Goal: Task Accomplishment & Management: Complete application form

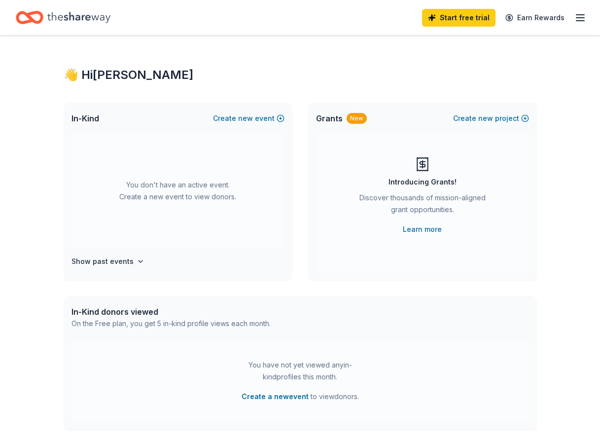
click at [582, 16] on icon "button" at bounding box center [580, 18] width 12 height 12
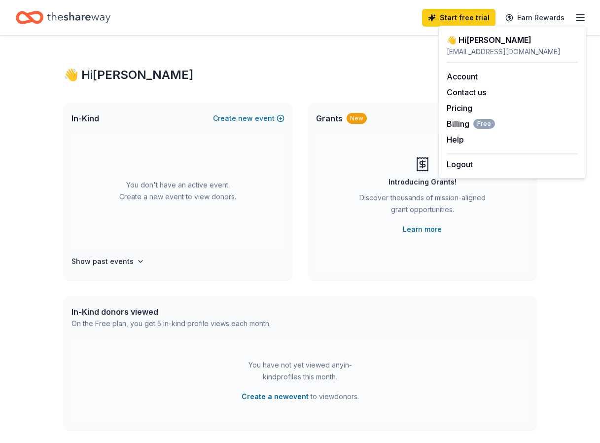
click at [398, 86] on div "👋 Hi [PERSON_NAME] In-Kind Create new event You don't have an active event. Cre…" at bounding box center [300, 323] width 505 height 576
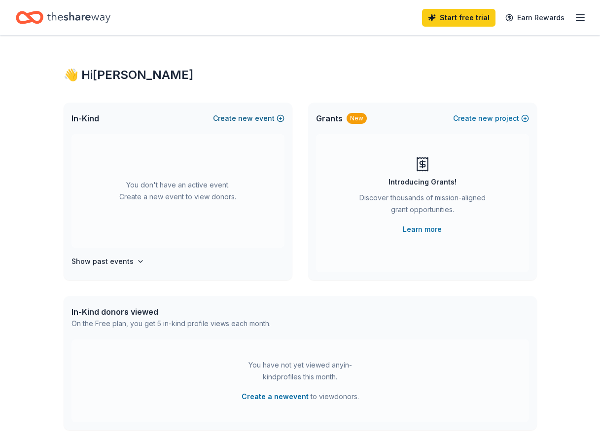
click at [257, 119] on button "Create new event" at bounding box center [248, 118] width 71 height 12
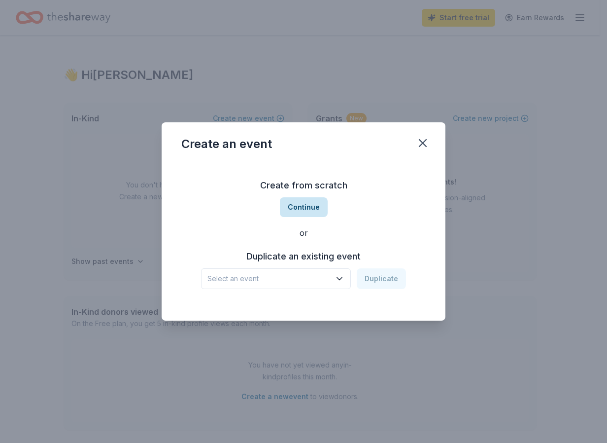
click at [317, 205] on button "Continue" at bounding box center [304, 207] width 48 height 20
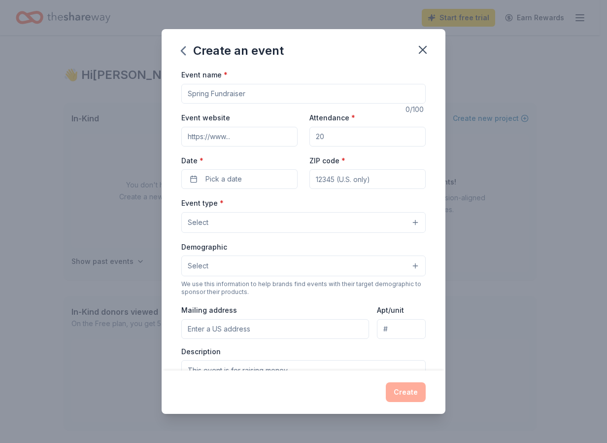
drag, startPoint x: 257, startPoint y: 91, endPoint x: 179, endPoint y: 82, distance: 77.9
click at [179, 82] on div "Event name * 0 /100 Event website Attendance * Date * Pick a date ZIP code * Ev…" at bounding box center [304, 219] width 284 height 301
drag, startPoint x: 254, startPoint y: 90, endPoint x: 177, endPoint y: 90, distance: 76.9
click at [177, 90] on div "Event name * 0 /100 Event website Attendance * Date * Pick a date ZIP code * Ev…" at bounding box center [304, 219] width 284 height 301
type input "[PERSON_NAME]'s memorial fundraiser"
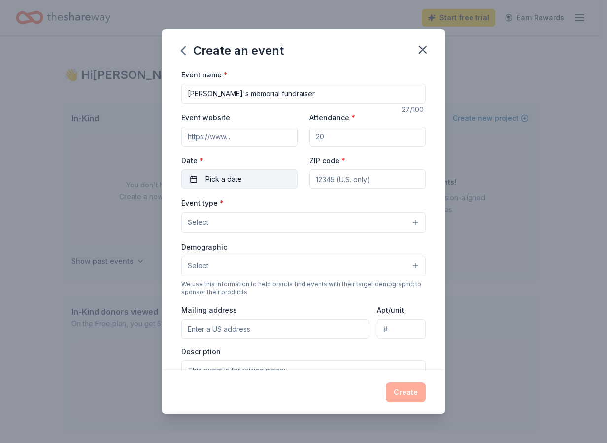
click at [234, 180] on span "Pick a date" at bounding box center [224, 179] width 36 height 12
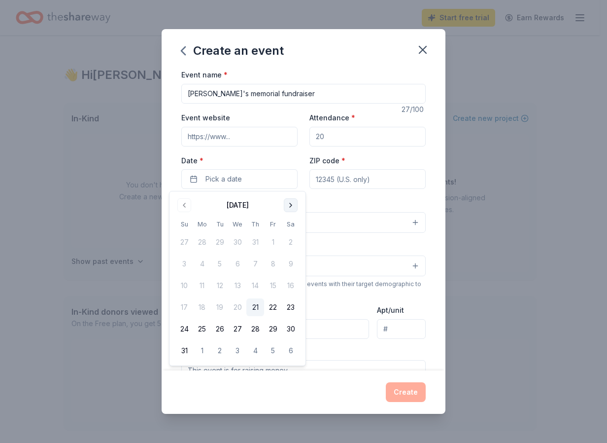
click at [292, 204] on button "Go to next month" at bounding box center [291, 205] width 14 height 14
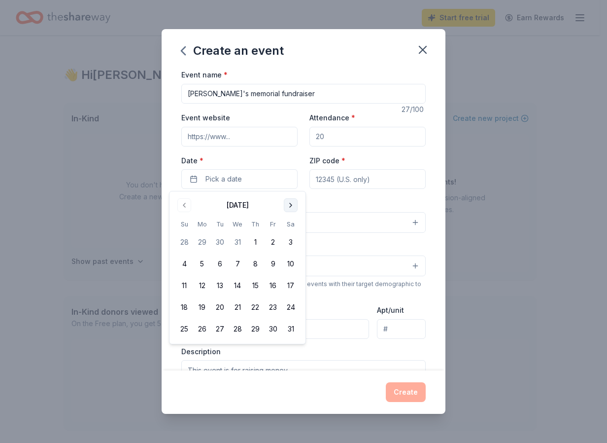
click at [292, 204] on button "Go to next month" at bounding box center [291, 205] width 14 height 14
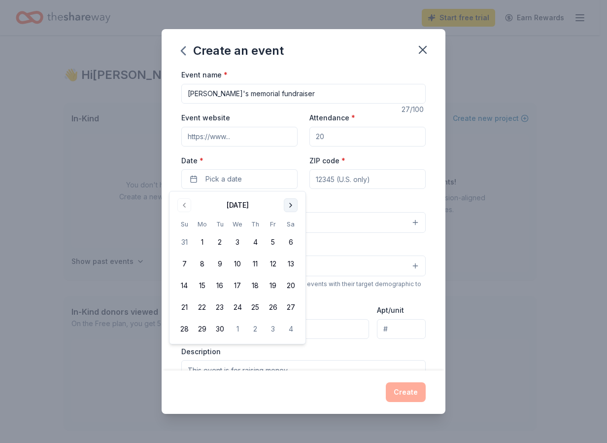
click at [292, 204] on button "Go to next month" at bounding box center [291, 205] width 14 height 14
click at [186, 205] on button "Go to previous month" at bounding box center [184, 205] width 14 height 14
click at [182, 285] on button "9" at bounding box center [185, 286] width 18 height 18
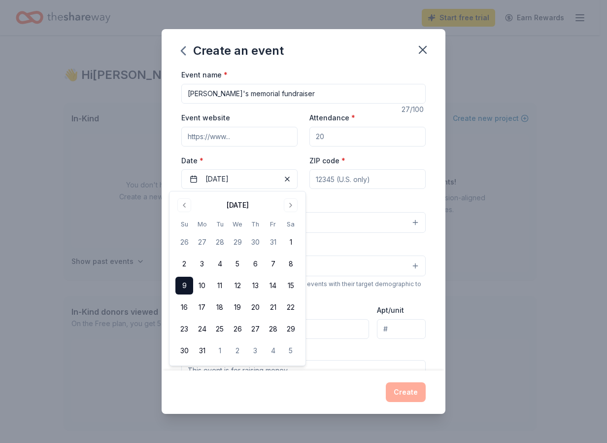
click at [335, 206] on div "Event type * Select" at bounding box center [303, 215] width 245 height 36
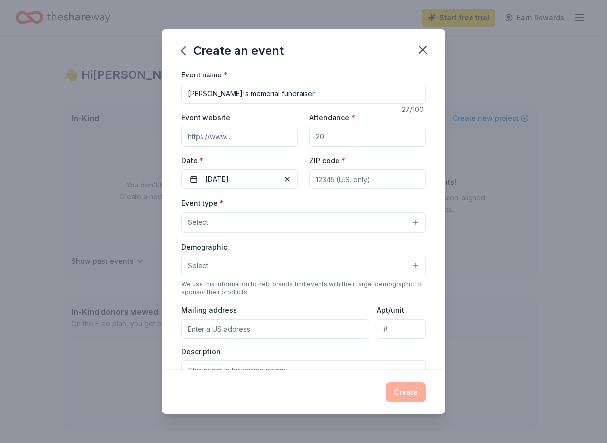
click at [263, 224] on button "Select" at bounding box center [303, 222] width 245 height 21
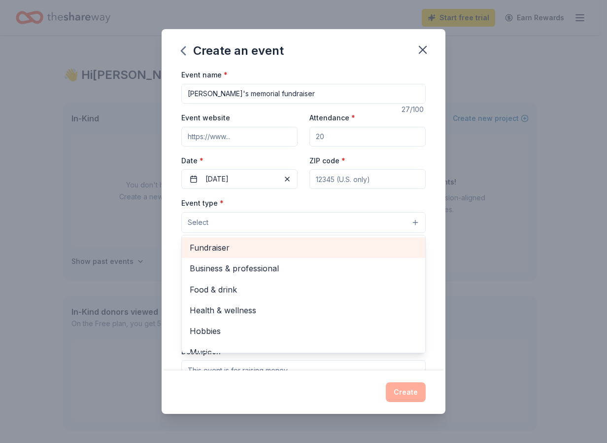
click at [219, 252] on span "Fundraiser" at bounding box center [304, 247] width 228 height 13
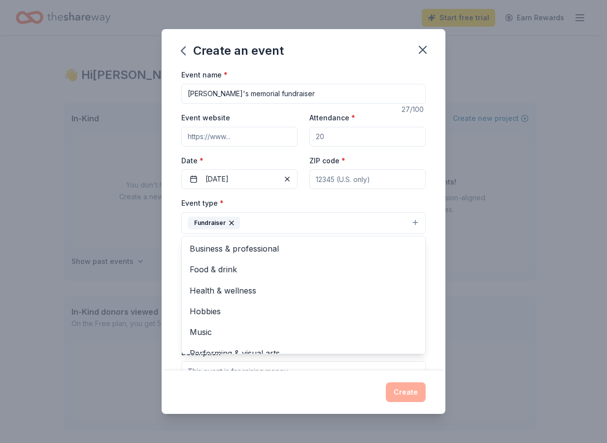
click at [333, 227] on button "Fundraiser" at bounding box center [303, 223] width 245 height 22
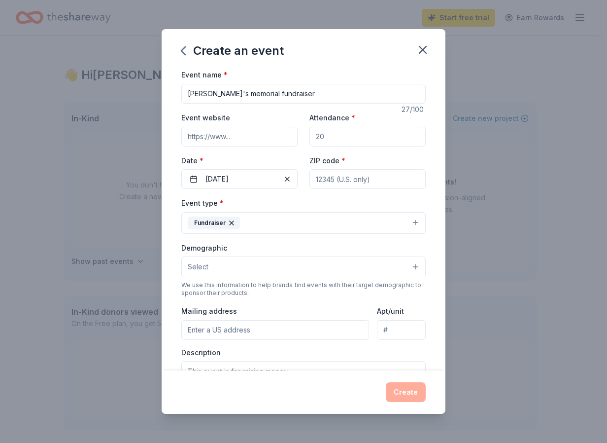
click at [278, 263] on button "Select" at bounding box center [303, 266] width 245 height 21
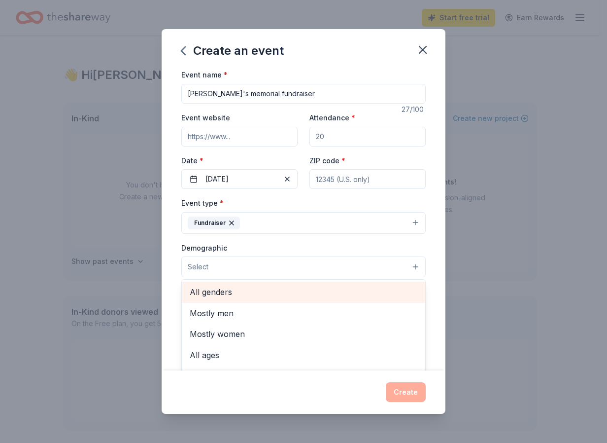
click at [217, 294] on span "All genders" at bounding box center [304, 291] width 228 height 13
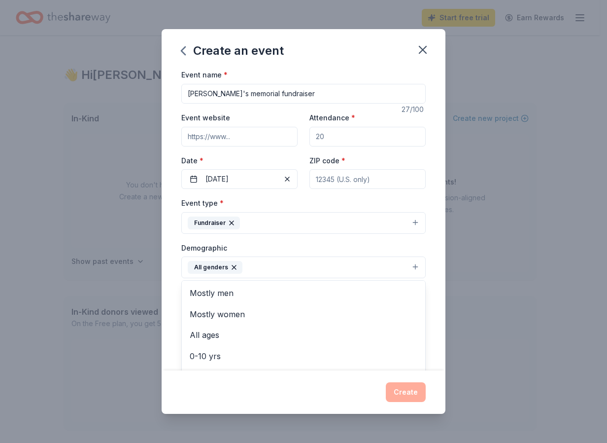
click at [302, 248] on div "Demographic All genders Mostly men Mostly women All ages [DEMOGRAPHIC_DATA] yrs…" at bounding box center [303, 260] width 245 height 37
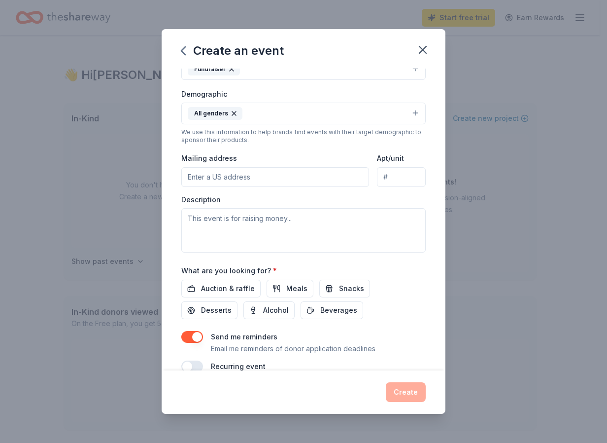
scroll to position [172, 0]
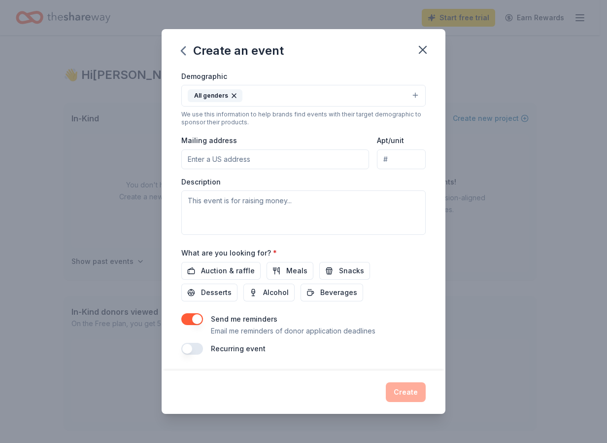
click at [409, 395] on div "Create" at bounding box center [303, 392] width 245 height 20
click at [197, 317] on button "button" at bounding box center [192, 319] width 22 height 12
click at [406, 391] on div "Create" at bounding box center [303, 392] width 245 height 20
click at [216, 271] on span "Auction & raffle" at bounding box center [228, 271] width 54 height 12
click at [400, 393] on div "Create" at bounding box center [303, 392] width 245 height 20
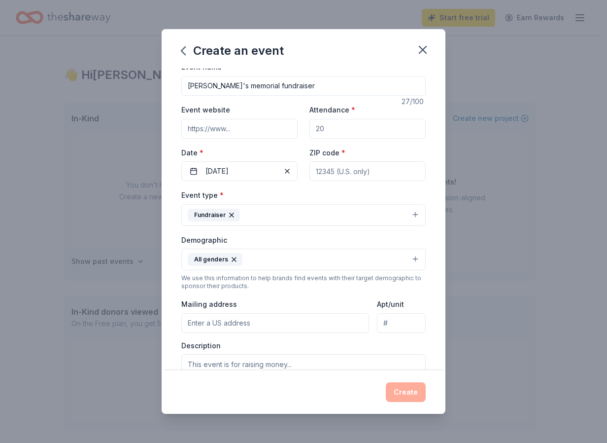
scroll to position [0, 0]
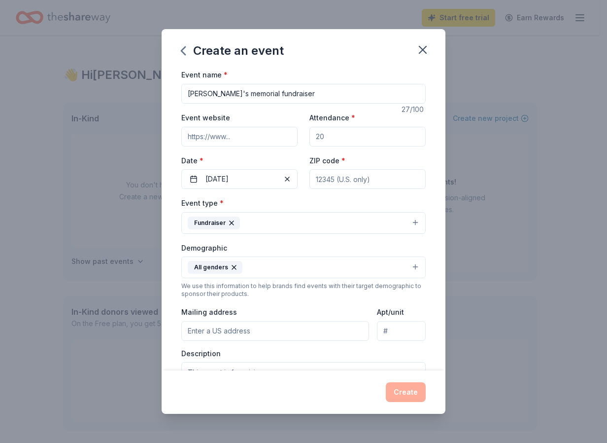
click at [357, 179] on input "ZIP code *" at bounding box center [368, 179] width 116 height 20
type input "54313"
click at [349, 141] on input "Attendance *" at bounding box center [368, 137] width 116 height 20
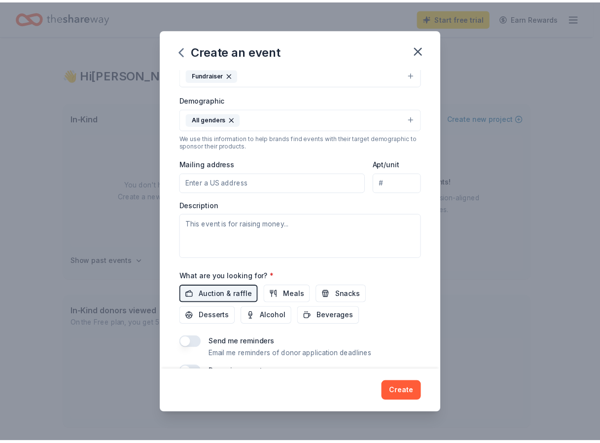
scroll to position [172, 0]
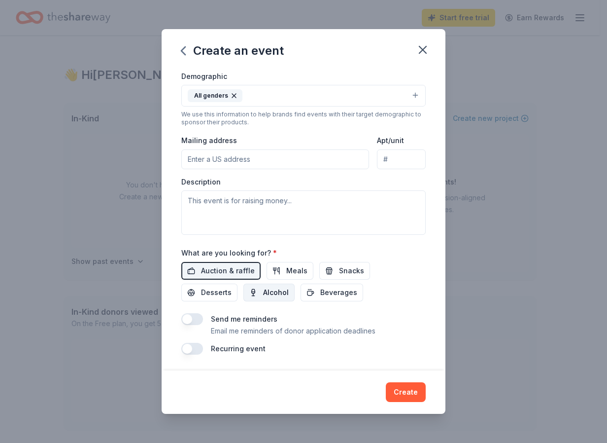
type input "100"
click at [281, 292] on span "Alcohol" at bounding box center [276, 292] width 26 height 12
click at [407, 386] on button "Create" at bounding box center [406, 392] width 40 height 20
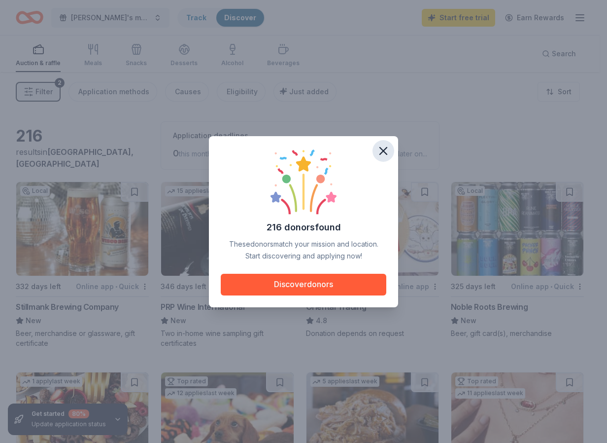
click at [388, 158] on button "button" at bounding box center [384, 151] width 22 height 22
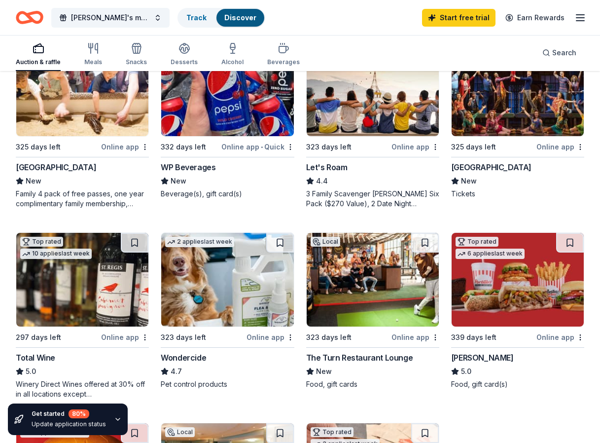
scroll to position [542, 0]
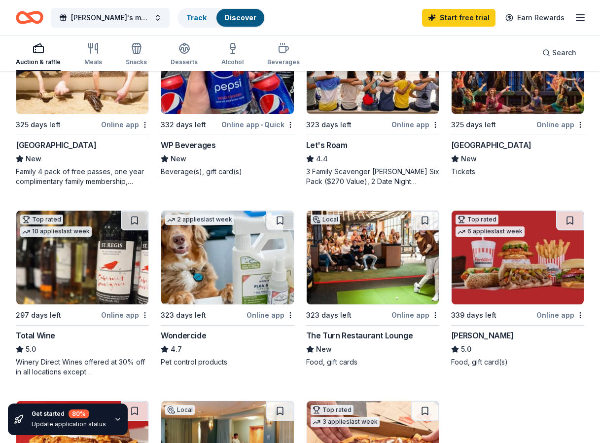
click at [182, 338] on div "Wondercide" at bounding box center [183, 335] width 45 height 12
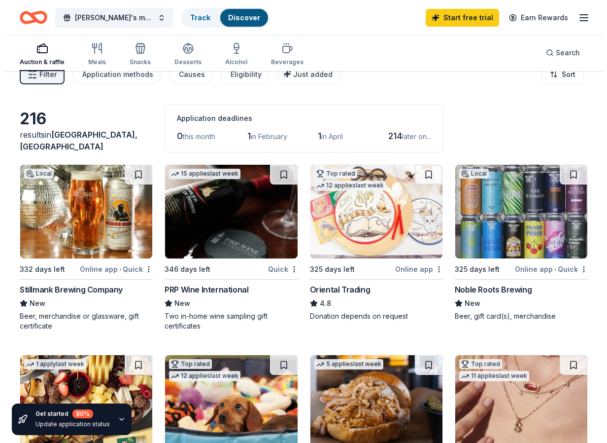
scroll to position [0, 0]
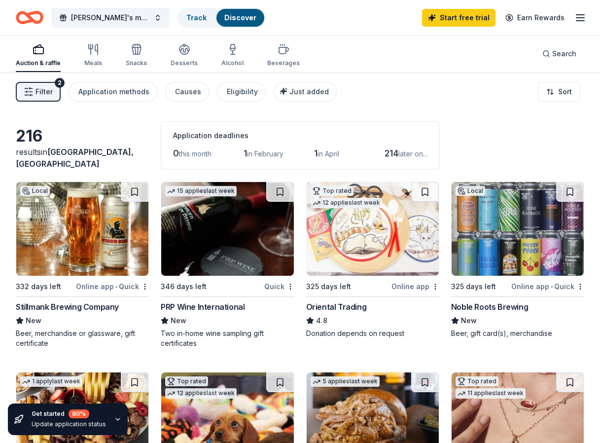
click at [36, 85] on button "Filter 2" at bounding box center [38, 92] width 45 height 20
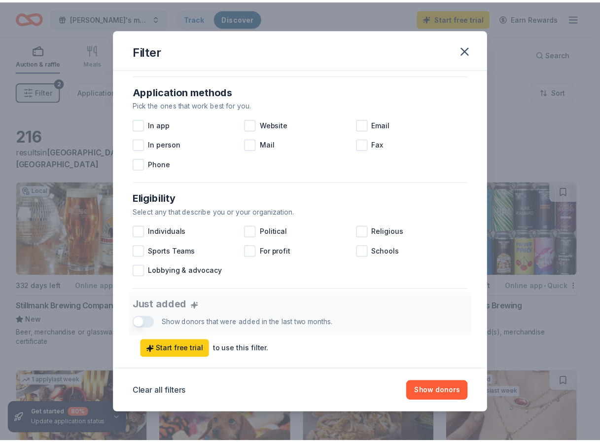
scroll to position [247, 0]
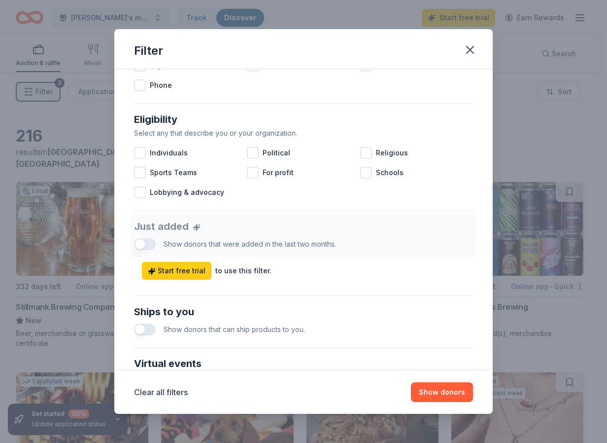
click at [142, 245] on div "Just added Show donors that were added in the last two months. Start free trial…" at bounding box center [303, 246] width 339 height 65
click at [144, 329] on button "button" at bounding box center [145, 329] width 22 height 12
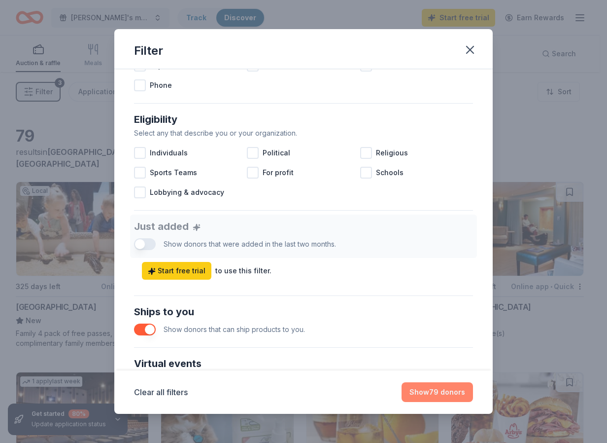
click at [433, 391] on button "Show 79 donors" at bounding box center [437, 392] width 71 height 20
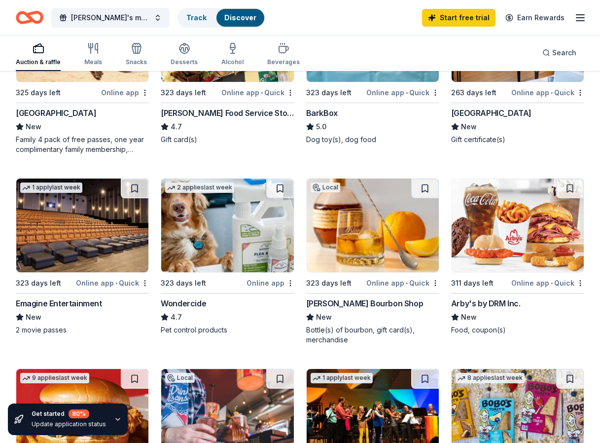
scroll to position [197, 0]
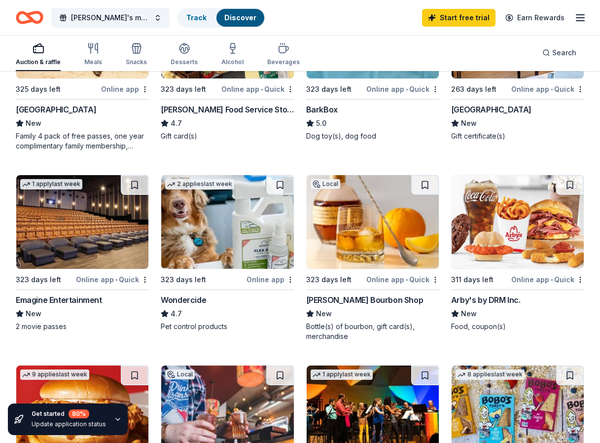
click at [87, 299] on div "Emagine Entertainment" at bounding box center [59, 300] width 86 height 12
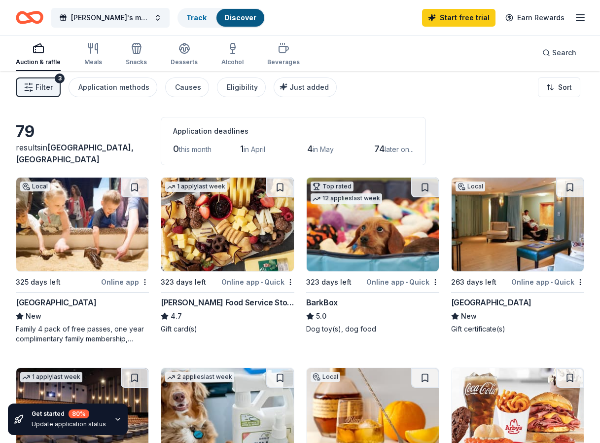
scroll to position [0, 0]
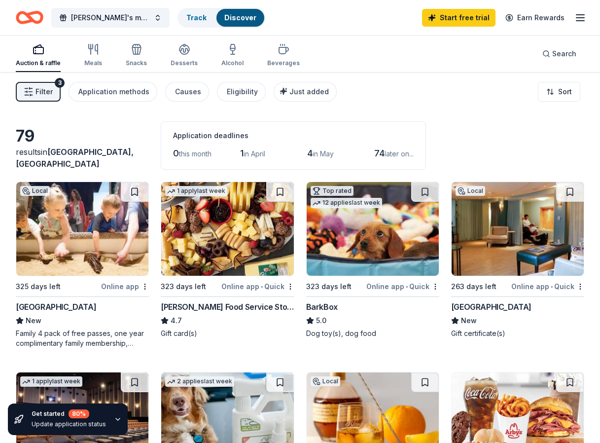
click at [237, 15] on link "Discover" at bounding box center [240, 17] width 32 height 8
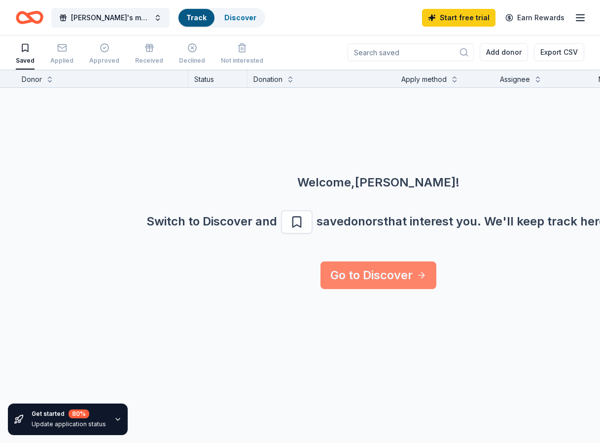
click at [365, 268] on link "Go to Discover" at bounding box center [378, 275] width 116 height 28
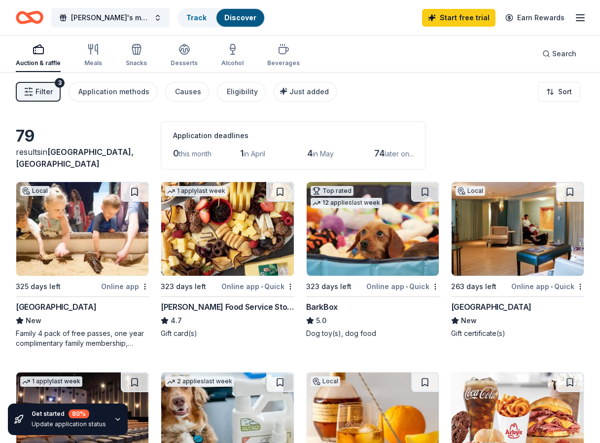
click at [580, 19] on icon "button" at bounding box center [580, 18] width 12 height 12
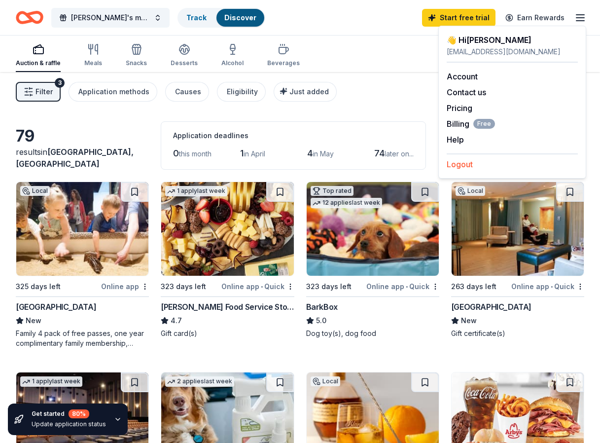
click at [460, 164] on button "Logout" at bounding box center [460, 164] width 26 height 12
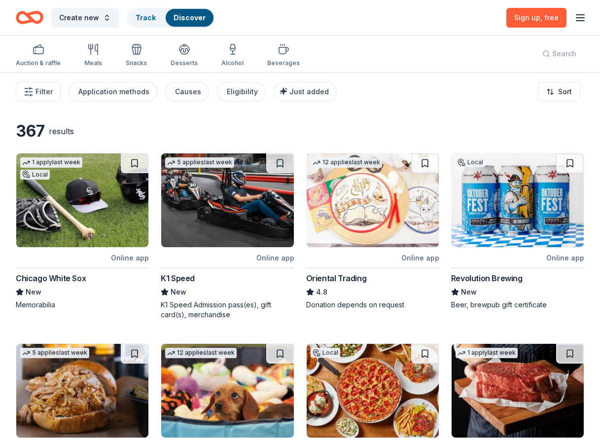
click at [194, 279] on div "K1 Speed" at bounding box center [178, 278] width 34 height 12
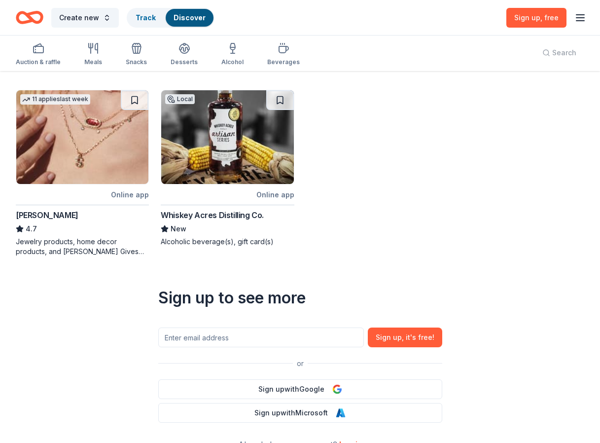
scroll to position [416, 0]
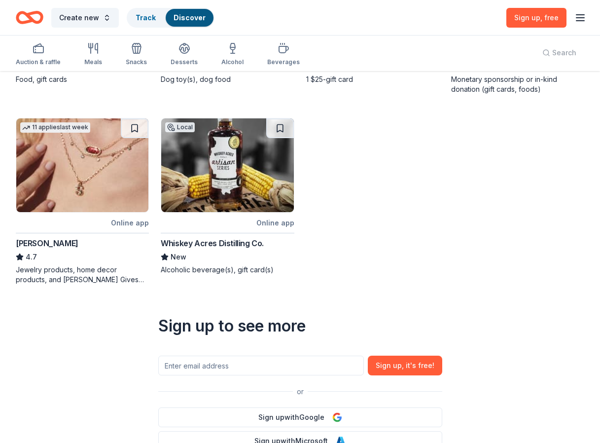
drag, startPoint x: 359, startPoint y: 261, endPoint x: 376, endPoint y: 255, distance: 17.8
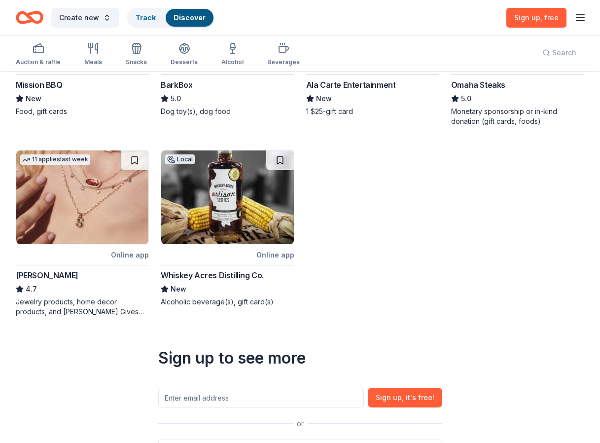
scroll to position [366, 0]
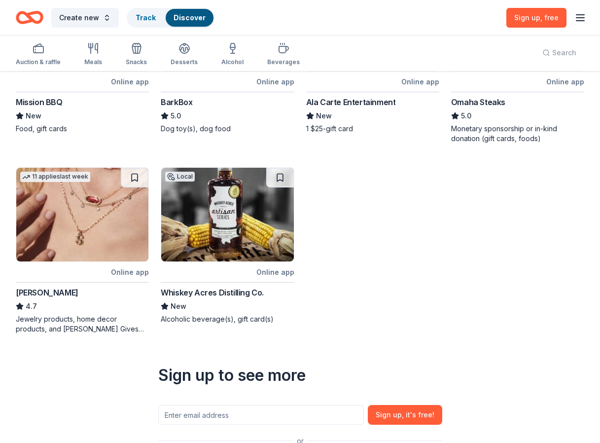
click at [577, 18] on icon "button" at bounding box center [580, 18] width 12 height 12
click at [222, 6] on div "Create new Track Discover Sign up , free" at bounding box center [300, 17] width 568 height 23
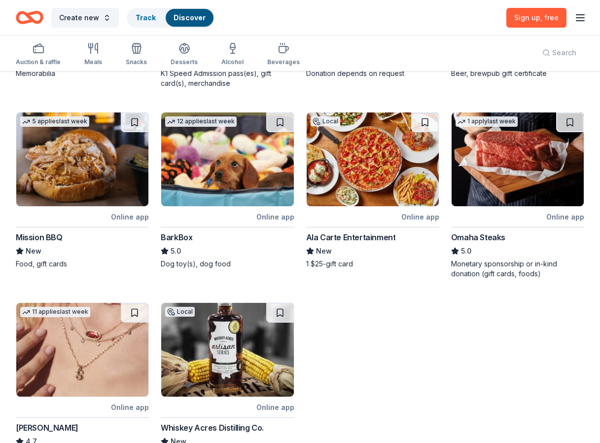
scroll to position [218, 0]
